Goal: Information Seeking & Learning: Learn about a topic

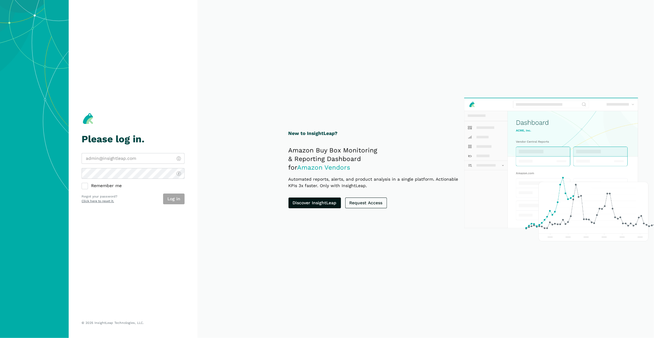
type input "[EMAIL_ADDRESS][DOMAIN_NAME]"
click at [179, 201] on div "Log in" at bounding box center [173, 198] width 21 height 11
click at [176, 198] on button "Log in" at bounding box center [173, 198] width 21 height 11
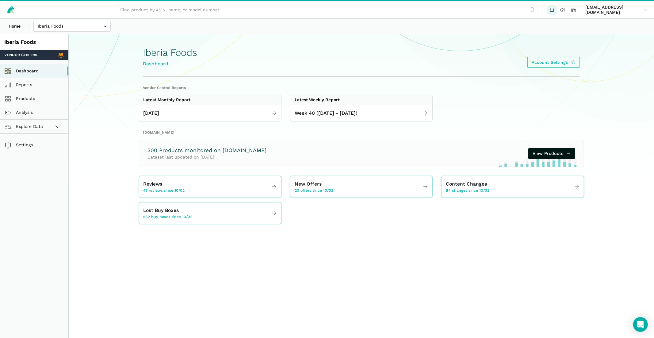
click at [555, 10] on icon at bounding box center [552, 10] width 6 height 6
click at [159, 114] on span "[DATE]" at bounding box center [151, 113] width 16 height 8
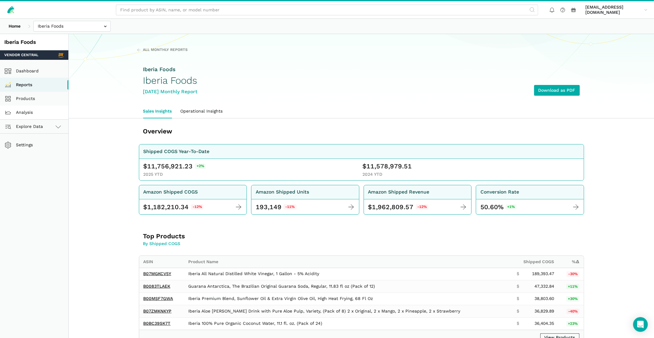
click at [23, 115] on link "Analysis" at bounding box center [34, 112] width 68 height 14
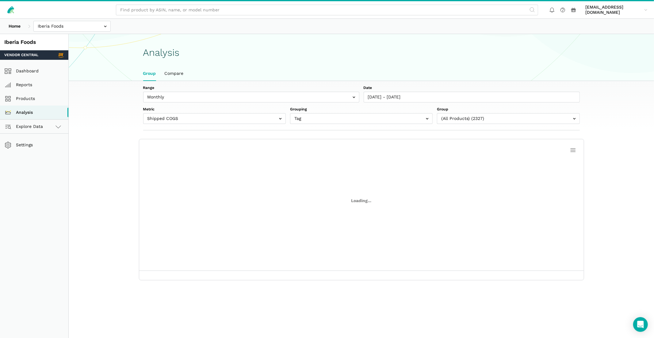
scroll to position [2, 0]
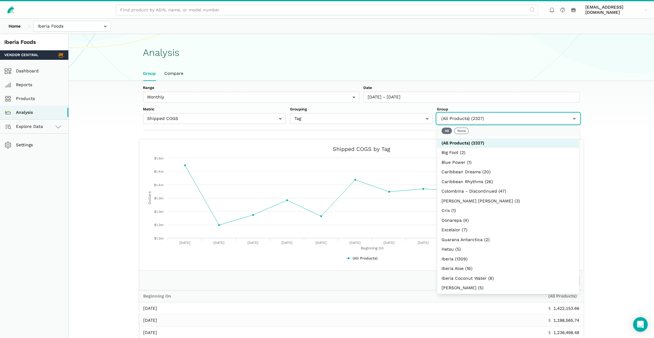
click at [472, 118] on input "text" at bounding box center [508, 118] width 142 height 11
select select
click at [464, 130] on button "None" at bounding box center [461, 130] width 15 height 6
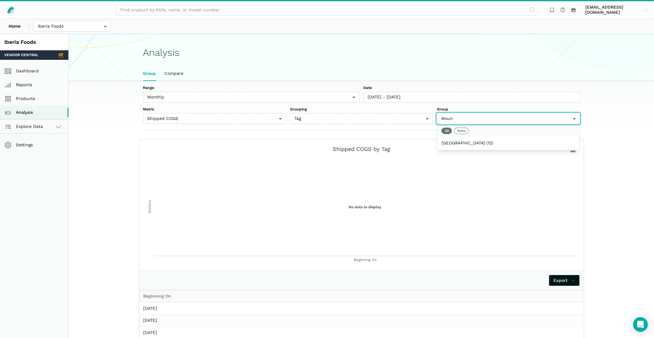
type input "Mount"
select select "[GEOGRAPHIC_DATA]"
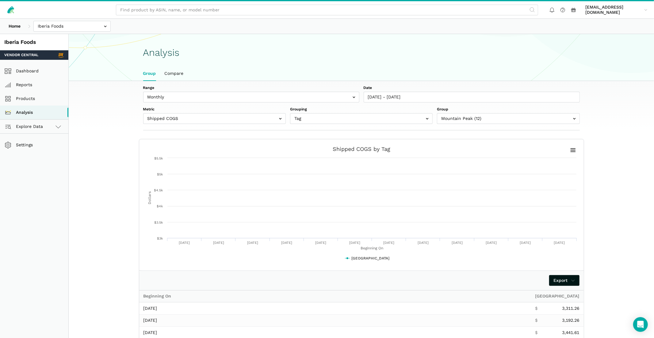
click at [606, 117] on section "Range Weekly Monthly Date 09/29/2024 - 10/04/2025 Metric Shipped COGS Net Recei…" at bounding box center [361, 105] width 585 height 49
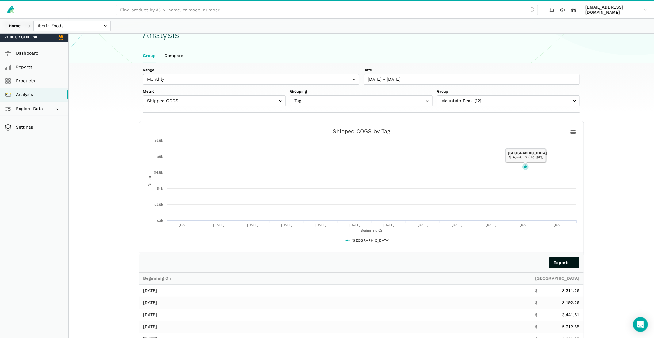
scroll to position [0, 0]
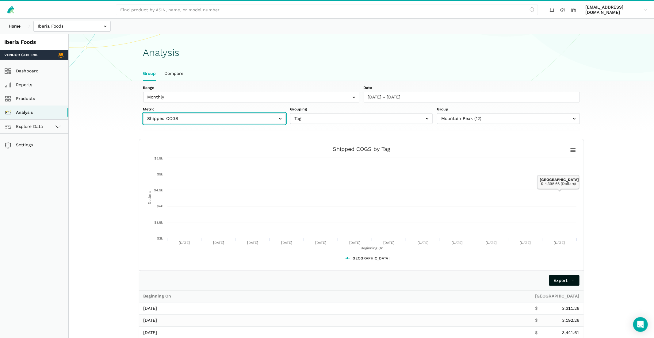
click at [237, 115] on input "text" at bounding box center [214, 118] width 142 height 11
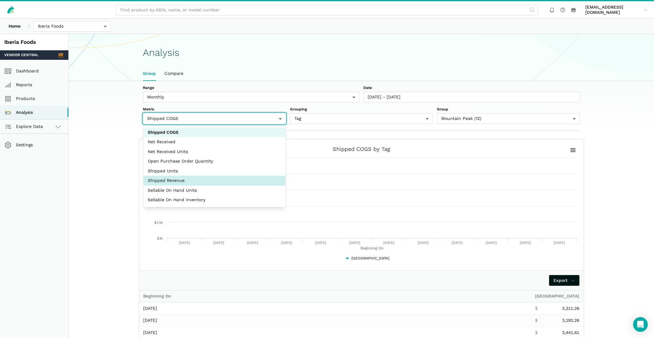
select select "shipped_revenue_cents"
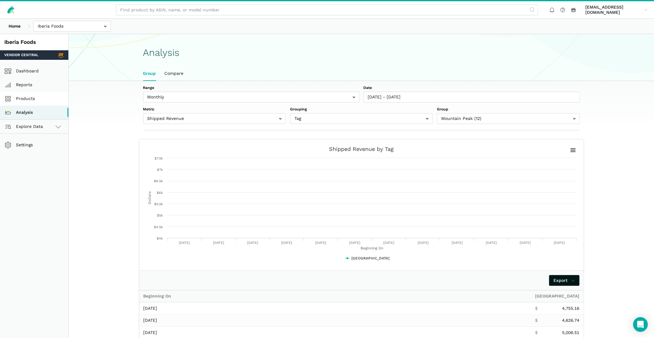
click at [36, 95] on link "Products" at bounding box center [34, 99] width 68 height 14
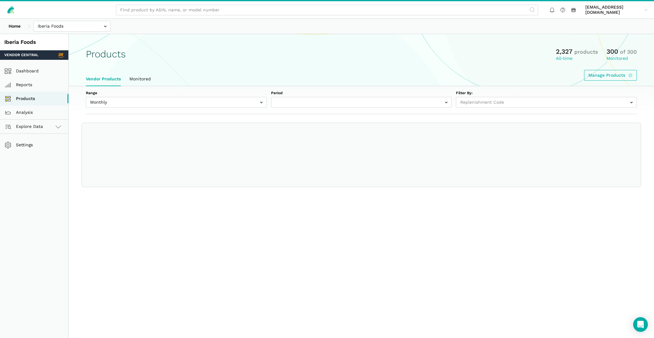
select select
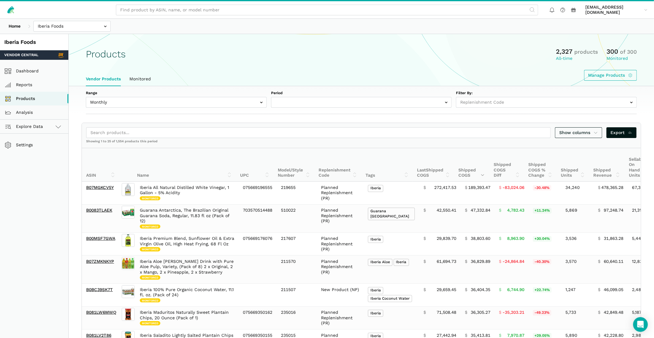
select select "Monthly|[DATE]"
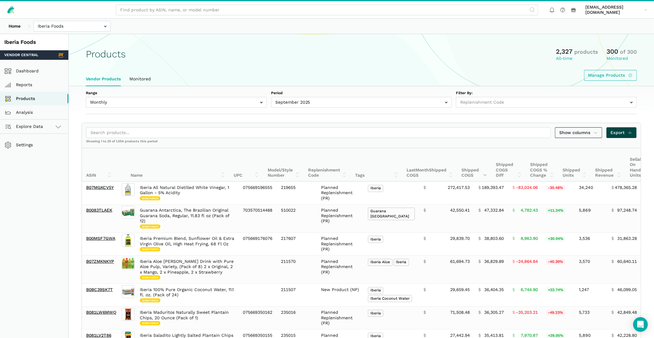
click at [624, 134] on span "Export" at bounding box center [621, 132] width 22 height 6
click at [25, 118] on link "Analysis" at bounding box center [34, 112] width 68 height 14
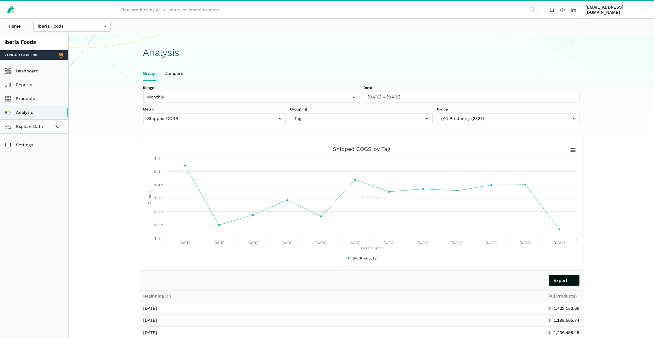
scroll to position [2, 0]
click at [204, 113] on input "text" at bounding box center [214, 118] width 142 height 11
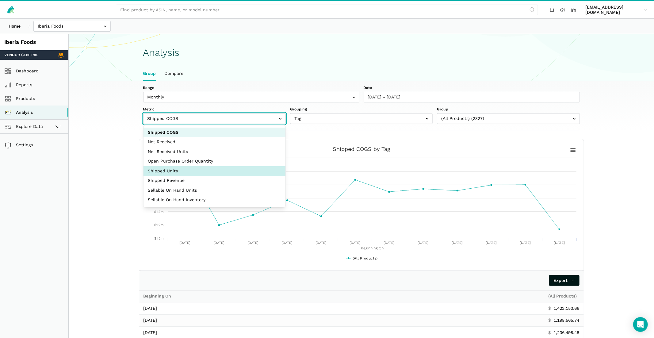
select select "shipped_units"
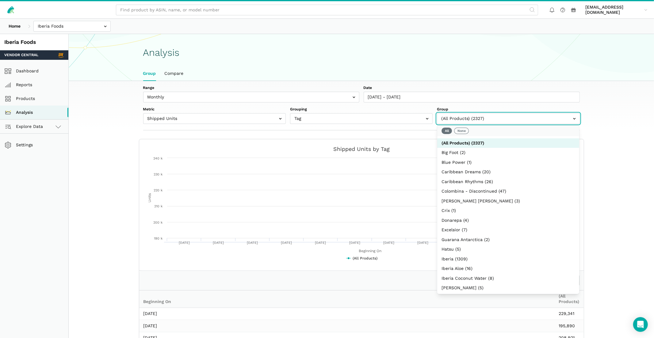
click at [461, 122] on input "text" at bounding box center [508, 118] width 142 height 11
click at [461, 128] on button "None" at bounding box center [461, 130] width 15 height 6
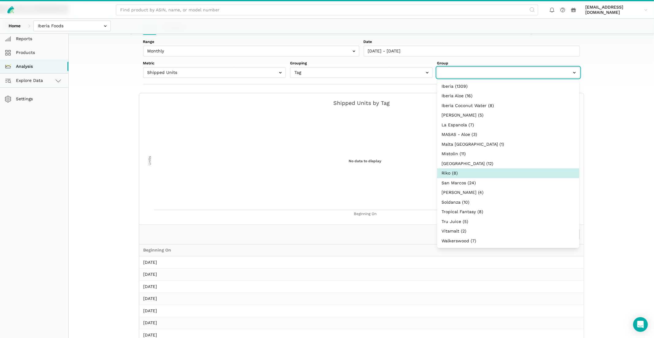
scroll to position [18, 0]
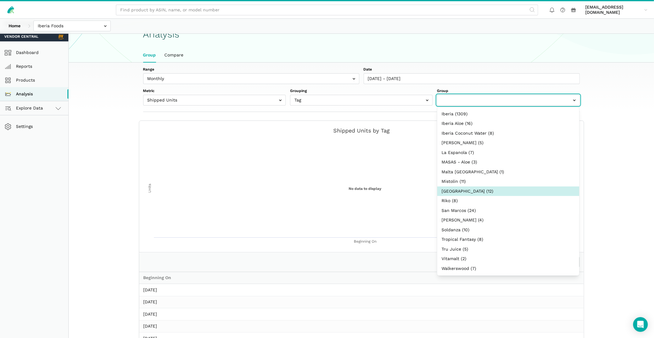
select select "Mountain Peak"
drag, startPoint x: 472, startPoint y: 188, endPoint x: 518, endPoint y: 186, distance: 46.3
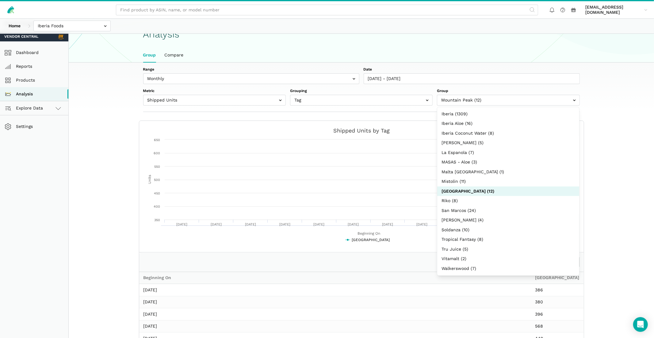
click at [594, 144] on section "Created with Highcharts 6.2.0 Beginning On Units Chart context menu Shipped Uni…" at bounding box center [361, 279] width 471 height 318
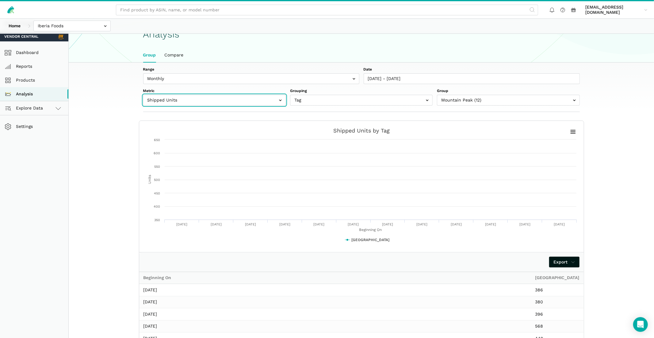
click at [280, 101] on input "text" at bounding box center [214, 100] width 142 height 11
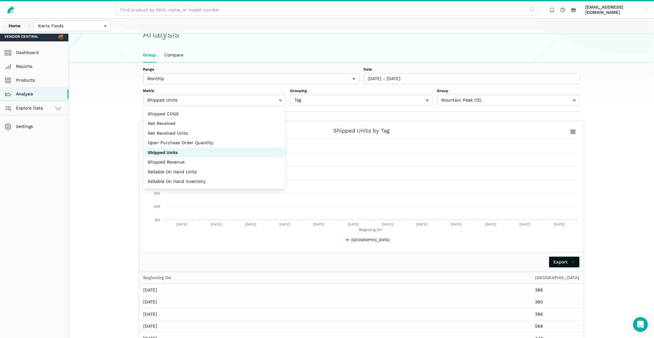
drag, startPoint x: 222, startPoint y: 85, endPoint x: 249, endPoint y: 83, distance: 26.8
click at [222, 85] on div "Range Weekly Monthly Date 09/29/2024 - 10/04/2025 Metric Shipped COGS Net Recei…" at bounding box center [361, 86] width 436 height 39
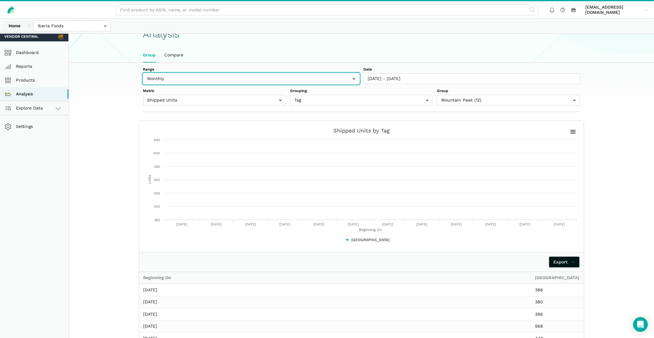
click at [352, 77] on input "text" at bounding box center [251, 78] width 216 height 11
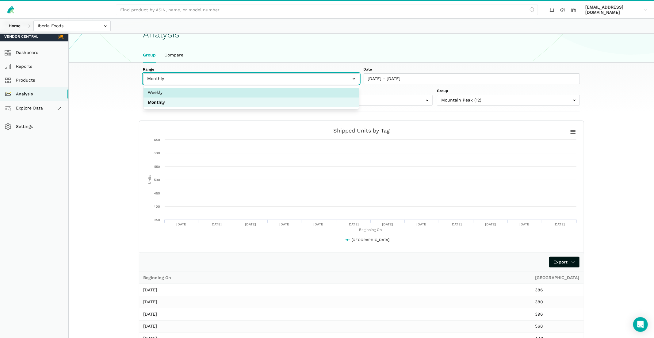
select select "weekly"
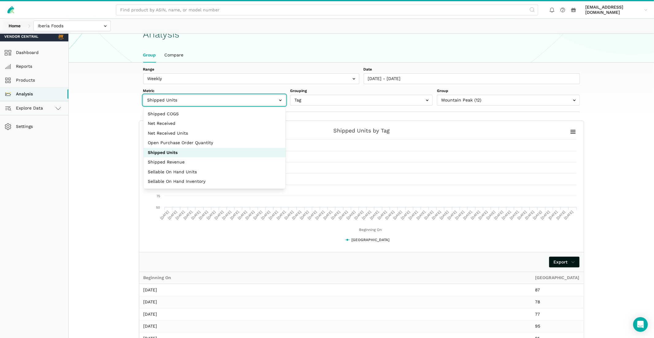
click at [265, 102] on input "text" at bounding box center [214, 100] width 142 height 11
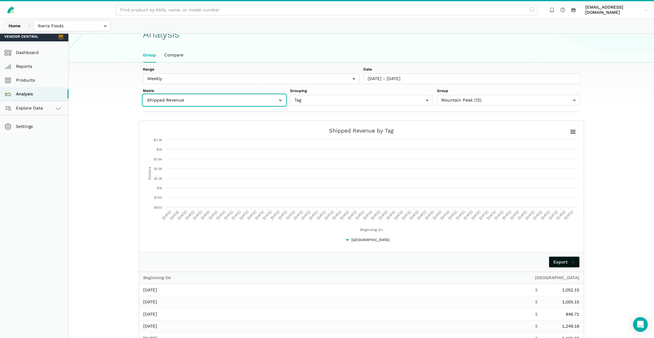
click at [274, 100] on input "text" at bounding box center [214, 100] width 142 height 11
click at [273, 102] on input "text" at bounding box center [214, 100] width 142 height 11
click at [273, 101] on input "text" at bounding box center [214, 100] width 142 height 11
click at [250, 100] on input "text" at bounding box center [214, 100] width 142 height 11
click at [237, 99] on input "text" at bounding box center [214, 100] width 142 height 11
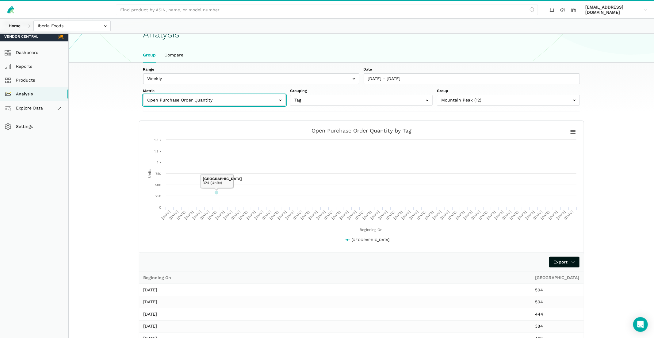
click at [239, 100] on input "text" at bounding box center [214, 100] width 142 height 11
click at [219, 100] on input "text" at bounding box center [214, 100] width 142 height 11
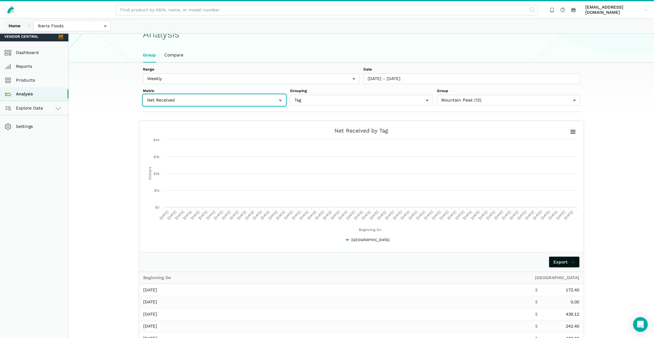
click at [200, 102] on input "text" at bounding box center [214, 100] width 142 height 11
click at [198, 104] on input "text" at bounding box center [214, 100] width 142 height 11
click at [207, 100] on input "text" at bounding box center [214, 100] width 142 height 11
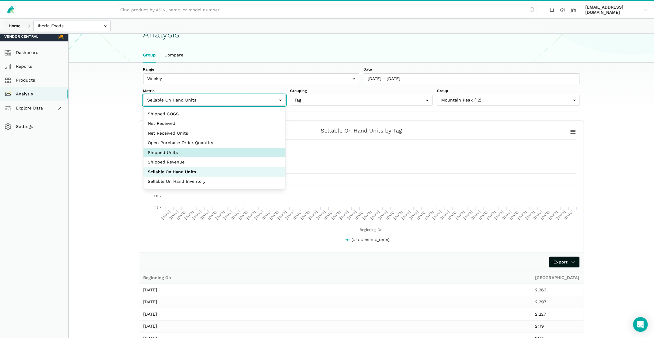
select select "shipped_units"
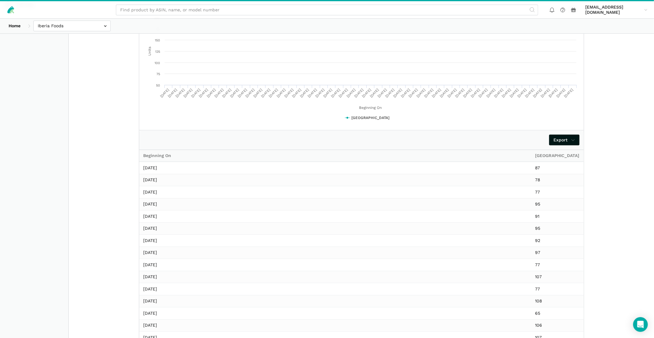
scroll to position [255, 0]
